Goal: Obtain resource: Download file/media

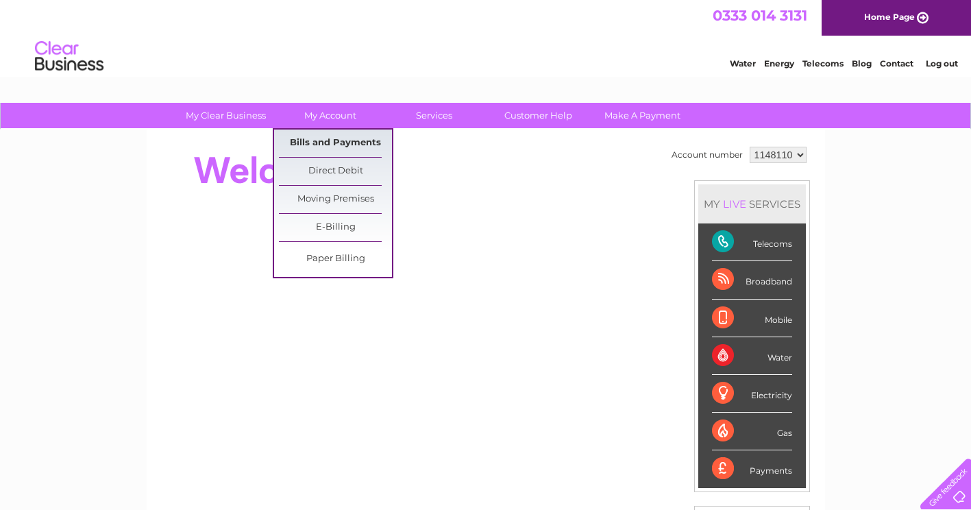
click at [330, 136] on link "Bills and Payments" at bounding box center [335, 142] width 113 height 27
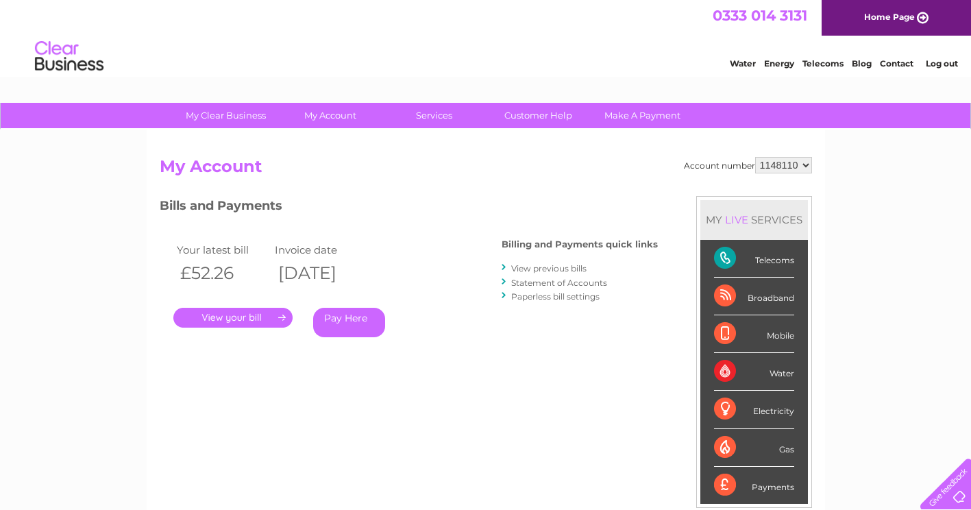
click at [229, 315] on link "." at bounding box center [232, 318] width 119 height 20
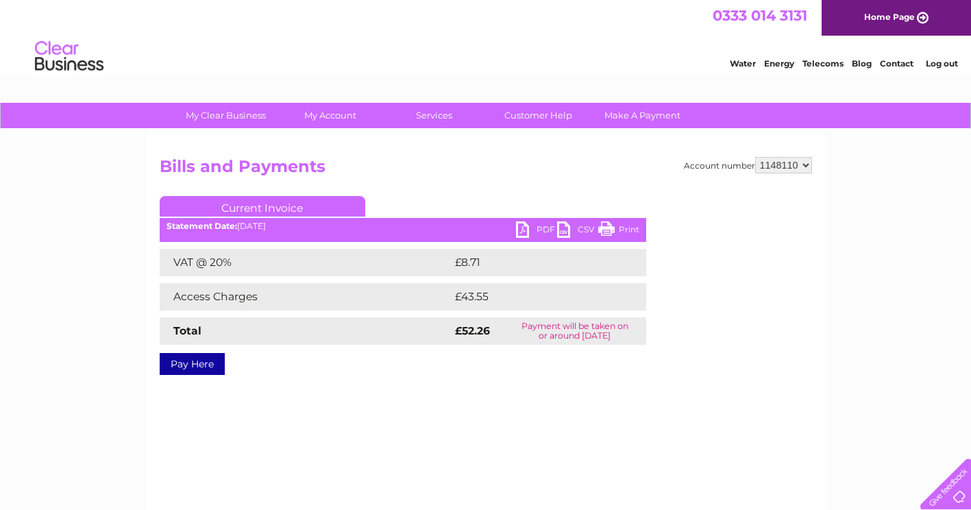
click at [517, 229] on link "PDF" at bounding box center [536, 231] width 41 height 20
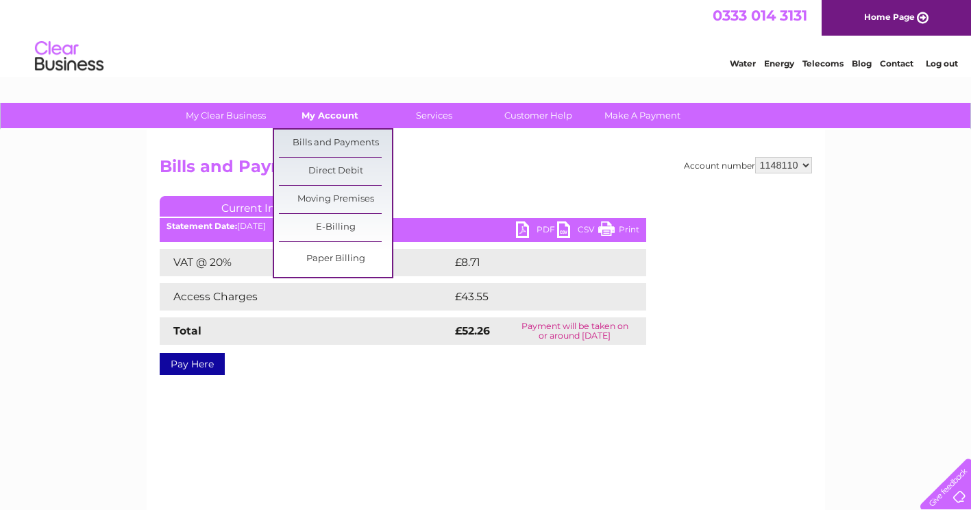
click at [343, 106] on link "My Account" at bounding box center [329, 115] width 113 height 25
click at [339, 138] on link "Bills and Payments" at bounding box center [335, 142] width 113 height 27
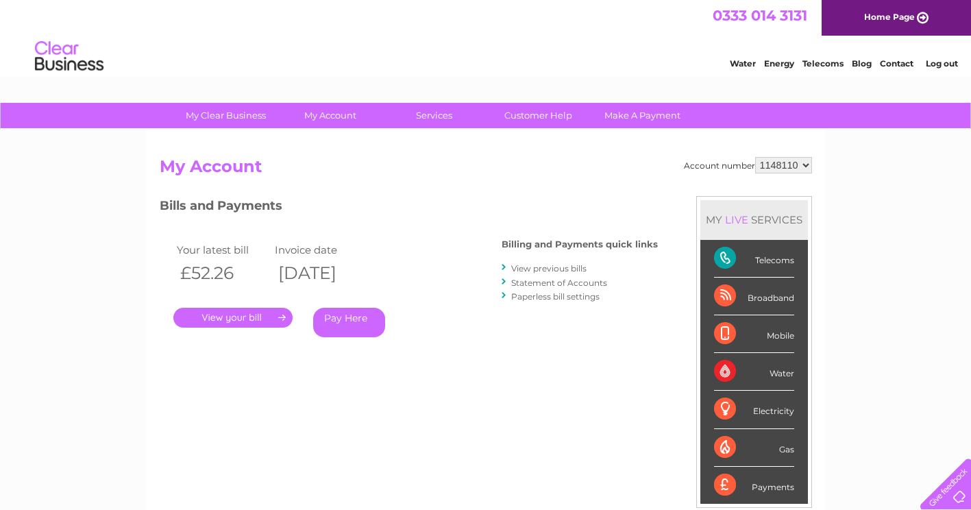
click at [562, 267] on link "View previous bills" at bounding box center [548, 268] width 75 height 10
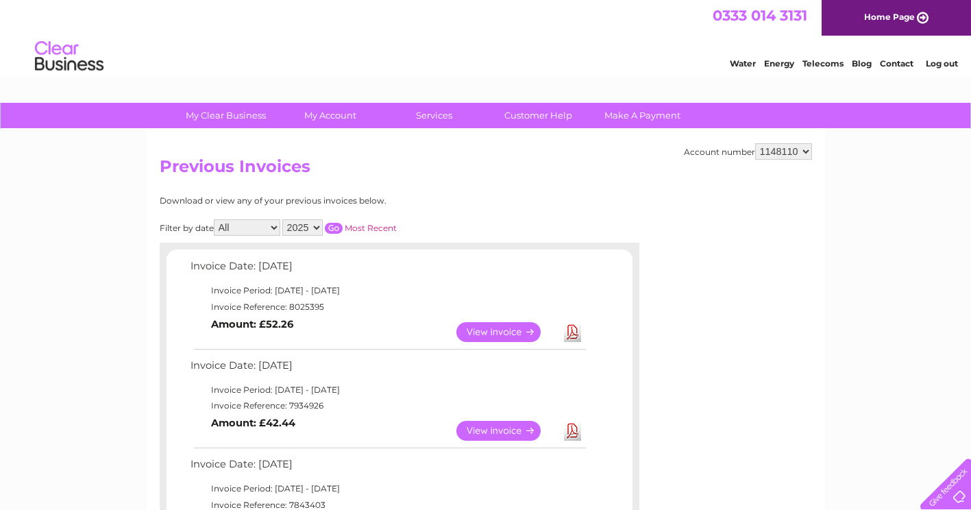
click at [485, 430] on link "View" at bounding box center [506, 431] width 101 height 20
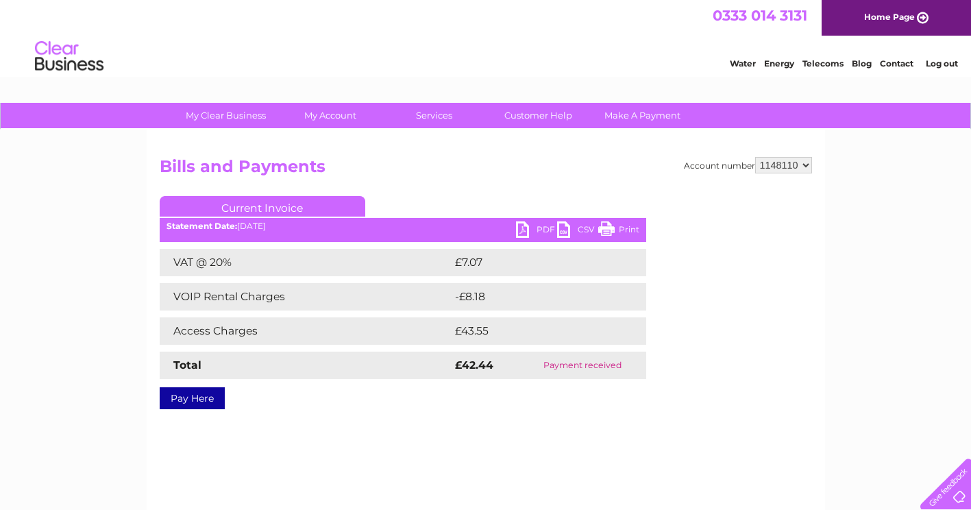
click at [520, 221] on ul "Current Invoice" at bounding box center [403, 208] width 486 height 25
click at [520, 232] on link "PDF" at bounding box center [536, 231] width 41 height 20
